Goal: Information Seeking & Learning: Find specific fact

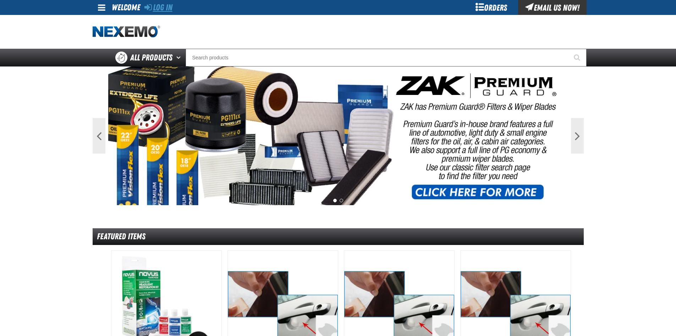
click at [154, 6] on link "Log In" at bounding box center [159, 7] width 28 height 10
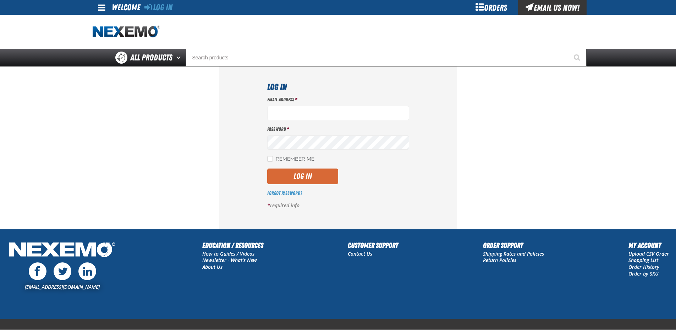
type input "jrobinson@vtaig.com"
click at [304, 182] on button "Log In" at bounding box center [302, 176] width 71 height 16
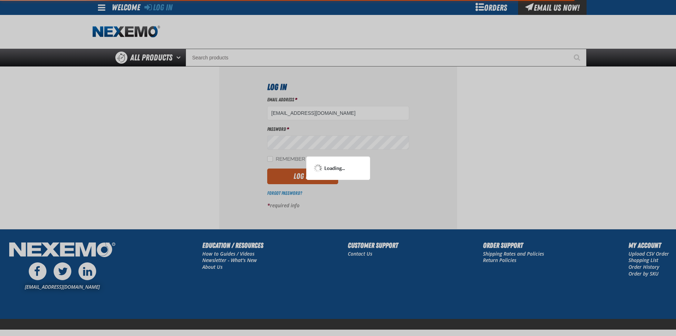
click at [303, 169] on div at bounding box center [338, 168] width 676 height 336
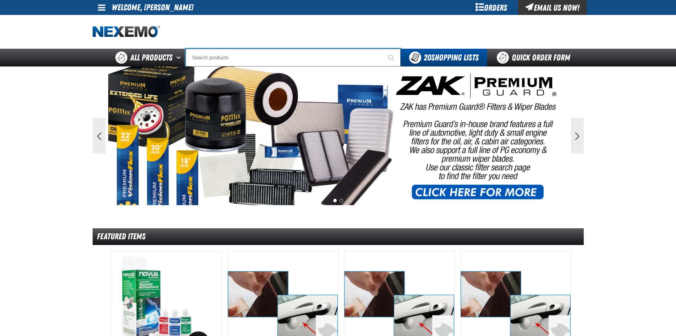
click at [297, 53] on input "Search" at bounding box center [293, 58] width 215 height 18
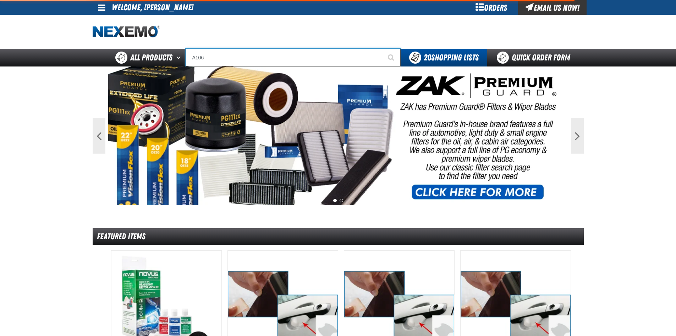
type input "A106"
click at [383, 49] on button "Start Searching" at bounding box center [392, 58] width 18 height 18
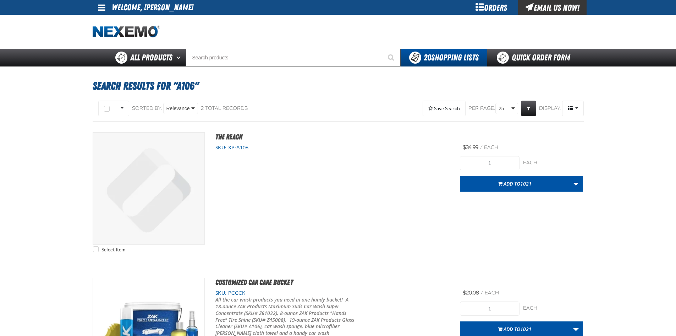
drag, startPoint x: 232, startPoint y: 43, endPoint x: 232, endPoint y: 63, distance: 19.9
click at [232, 56] on div "Staging Site 5.1 Upgrade Site My Account My Account Support Ticket Support Tick…" at bounding box center [338, 33] width 676 height 66
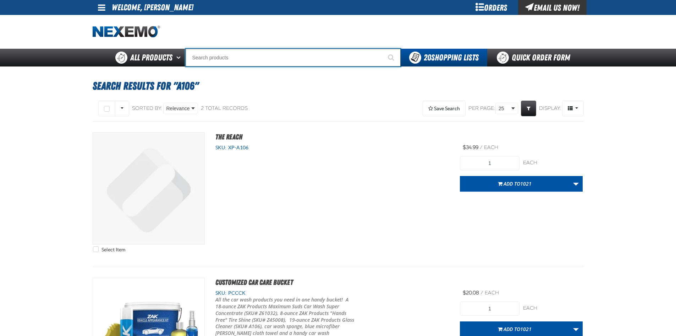
click at [232, 63] on input "Search" at bounding box center [293, 58] width 215 height 18
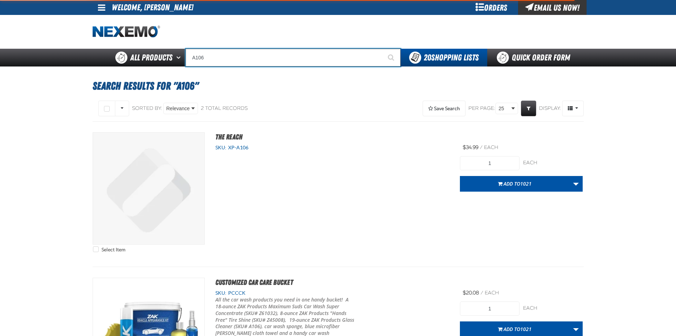
type input "A106"
click at [383, 49] on button "Start Searching" at bounding box center [392, 58] width 18 height 18
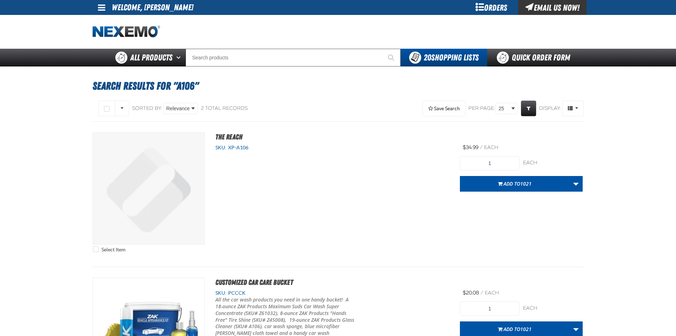
drag, startPoint x: 255, startPoint y: 37, endPoint x: 253, endPoint y: 48, distance: 10.7
click at [254, 42] on div at bounding box center [338, 32] width 491 height 34
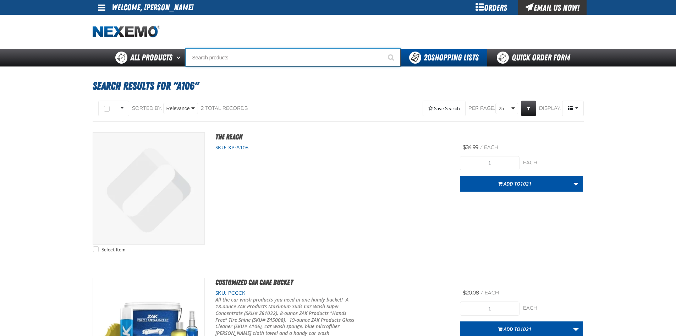
click at [253, 54] on input "Search" at bounding box center [293, 58] width 215 height 18
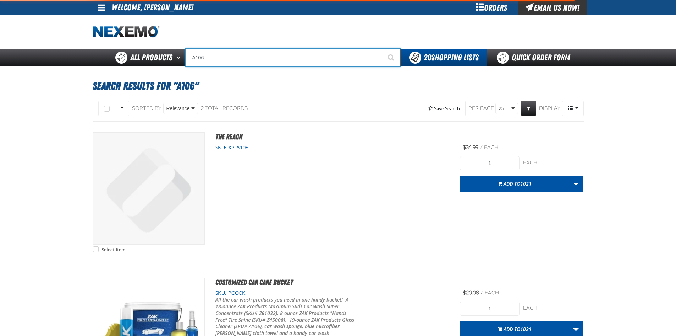
type input "A106"
click at [383, 49] on button "Start Searching" at bounding box center [392, 58] width 18 height 18
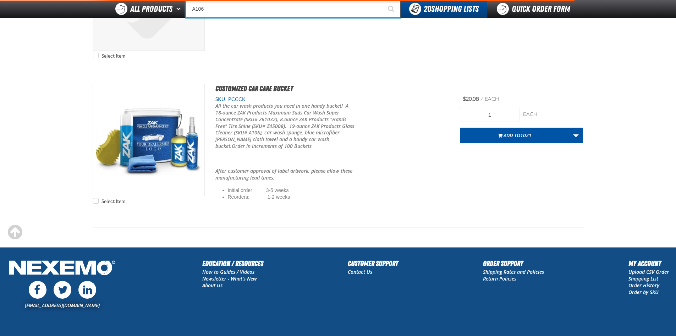
scroll to position [213, 0]
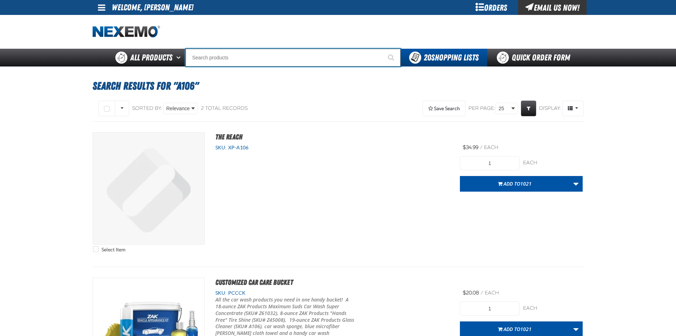
click at [247, 66] on input "Search" at bounding box center [293, 58] width 215 height 18
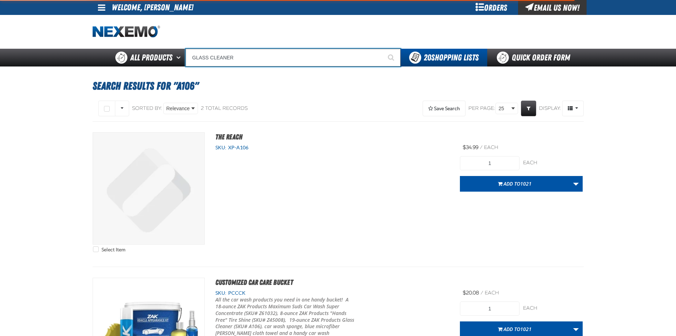
type input "GLASS CLEANER"
click at [383, 49] on button "Start Searching" at bounding box center [392, 58] width 18 height 18
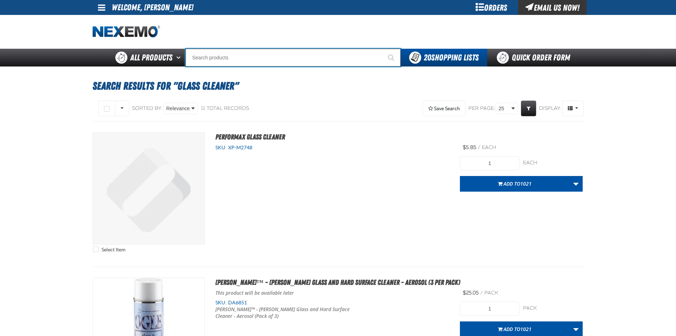
click at [210, 54] on input "Search" at bounding box center [293, 58] width 215 height 18
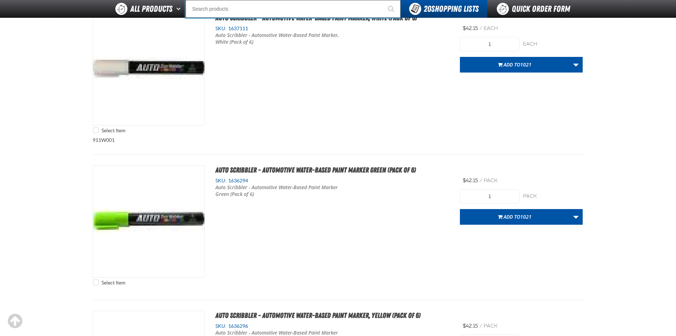
scroll to position [1030, 0]
